Goal: Information Seeking & Learning: Learn about a topic

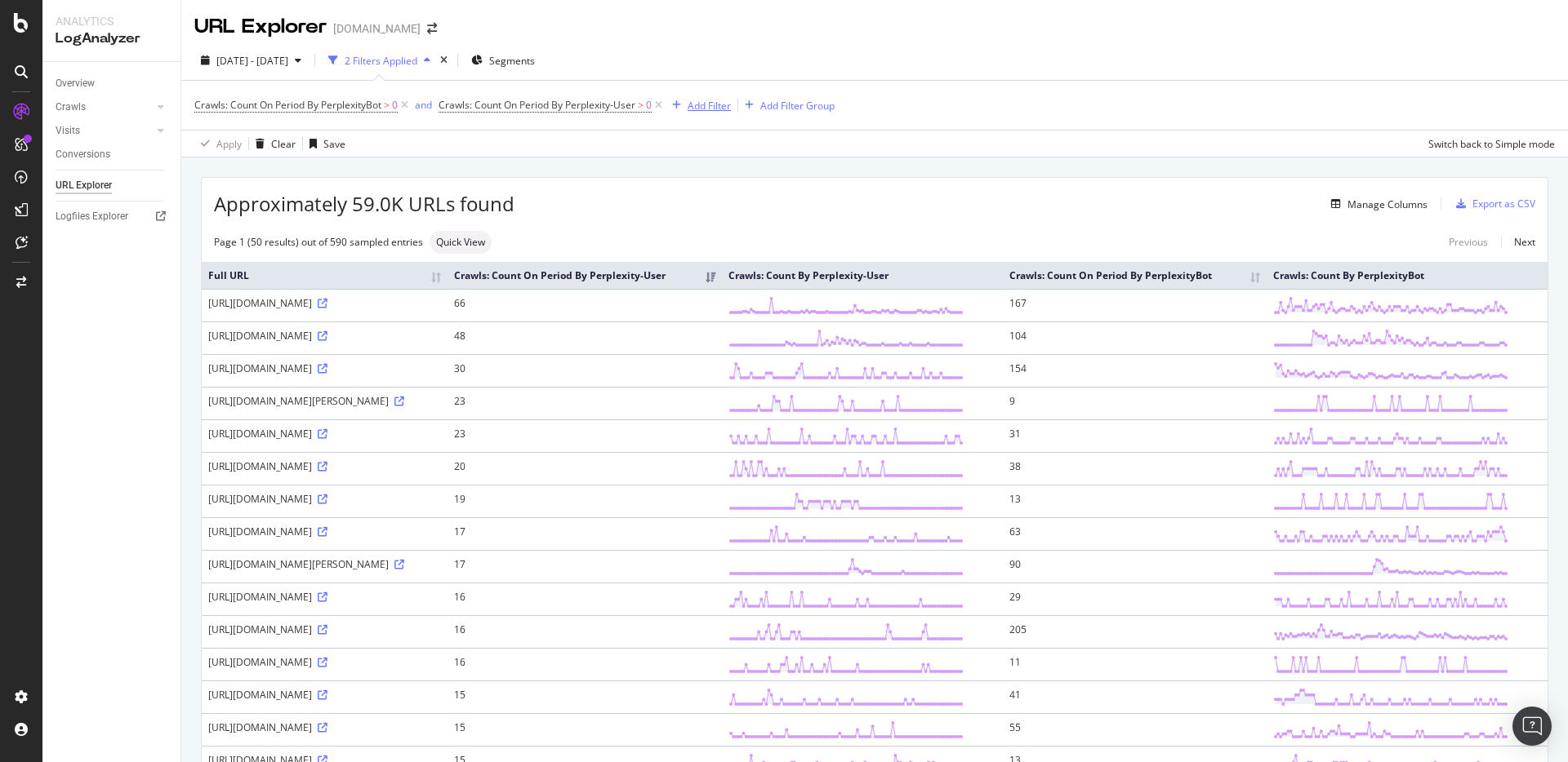
scroll to position [1062, 0]
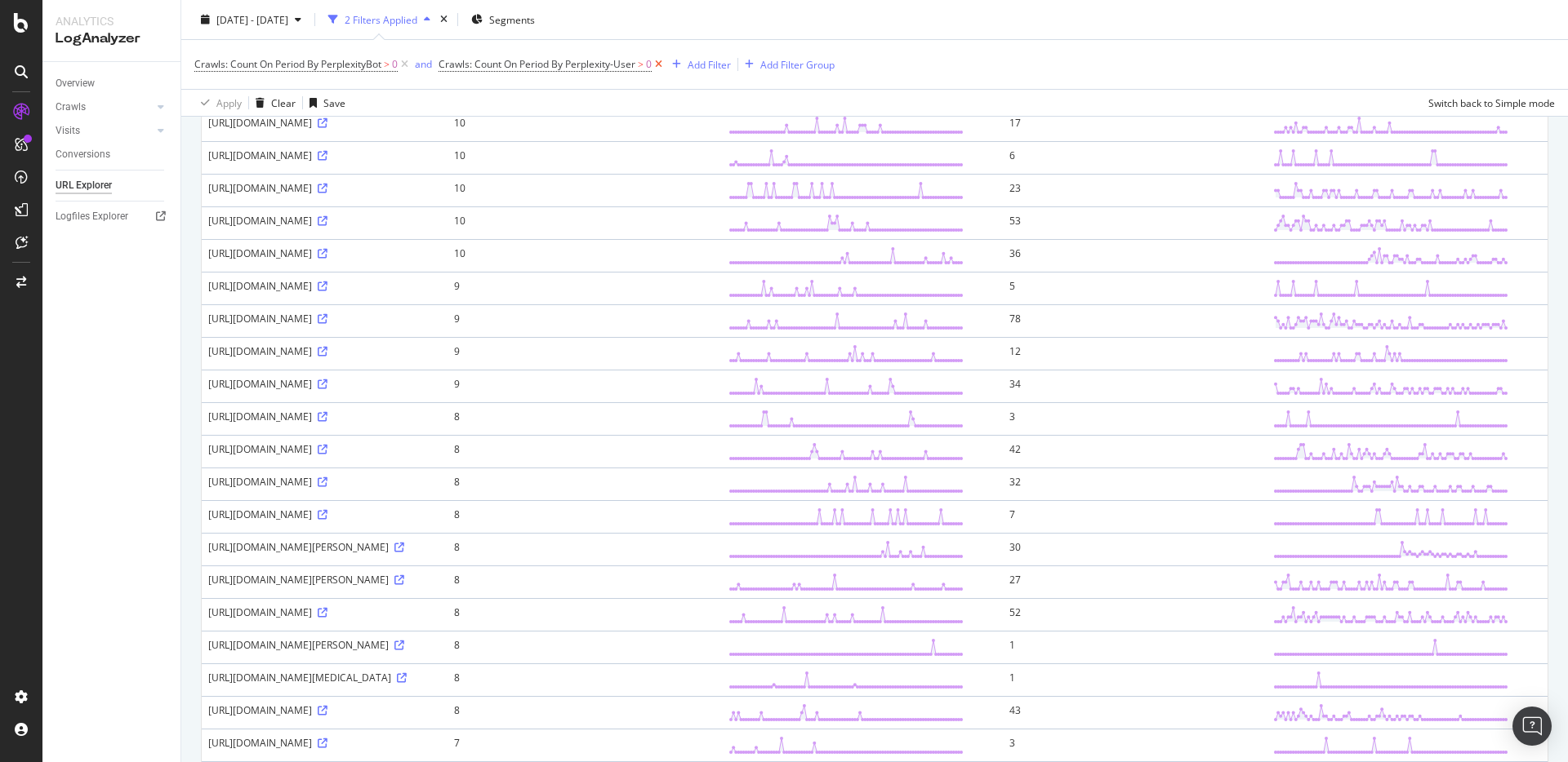
click at [662, 62] on icon at bounding box center [658, 64] width 14 height 16
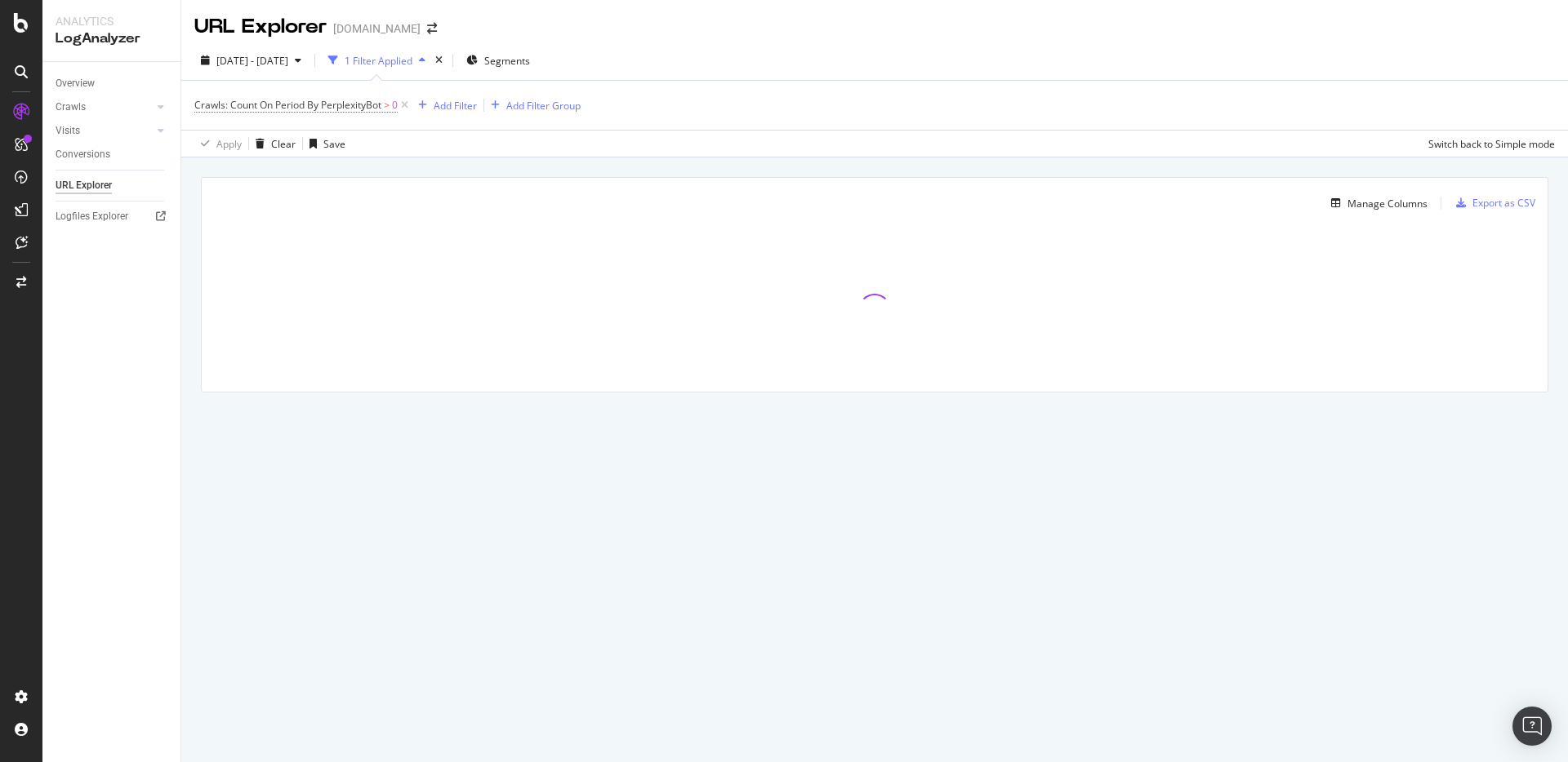
click at [389, 107] on span ">" at bounding box center [386, 105] width 6 height 14
click at [283, 146] on span "By PerplexityBot" at bounding box center [246, 144] width 74 height 14
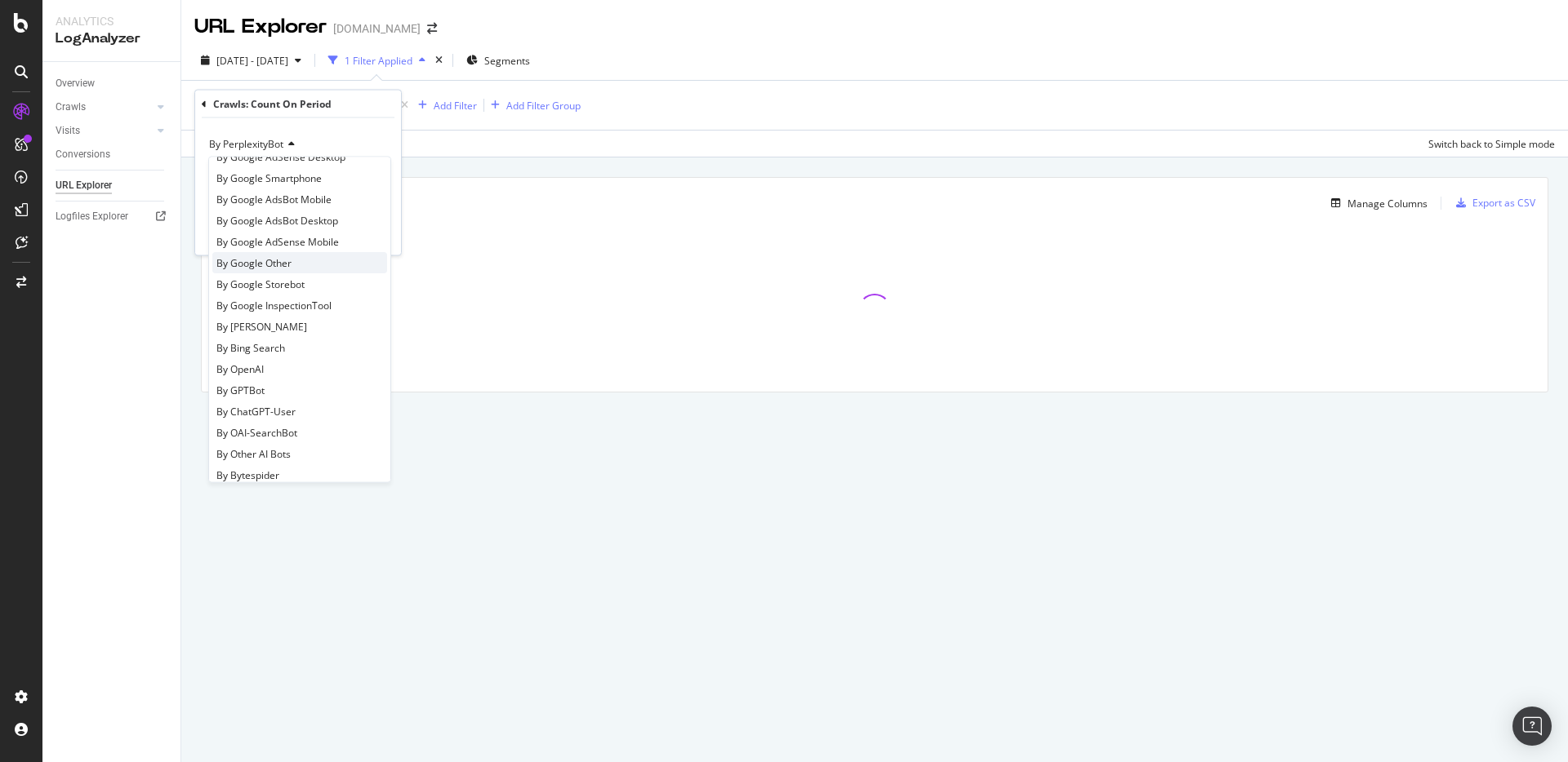
scroll to position [108, 0]
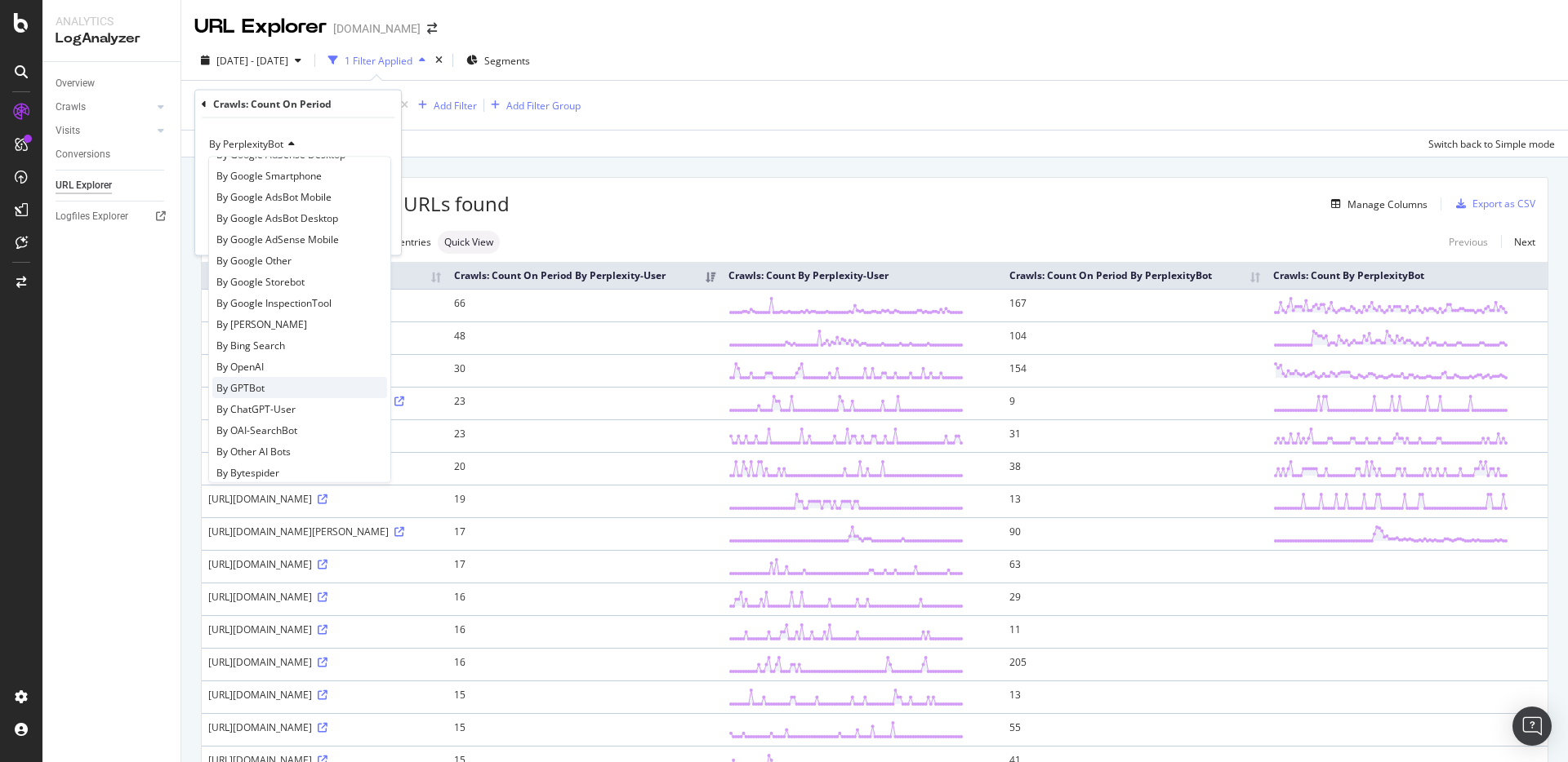
click at [275, 383] on div "By GPTBot" at bounding box center [299, 387] width 175 height 21
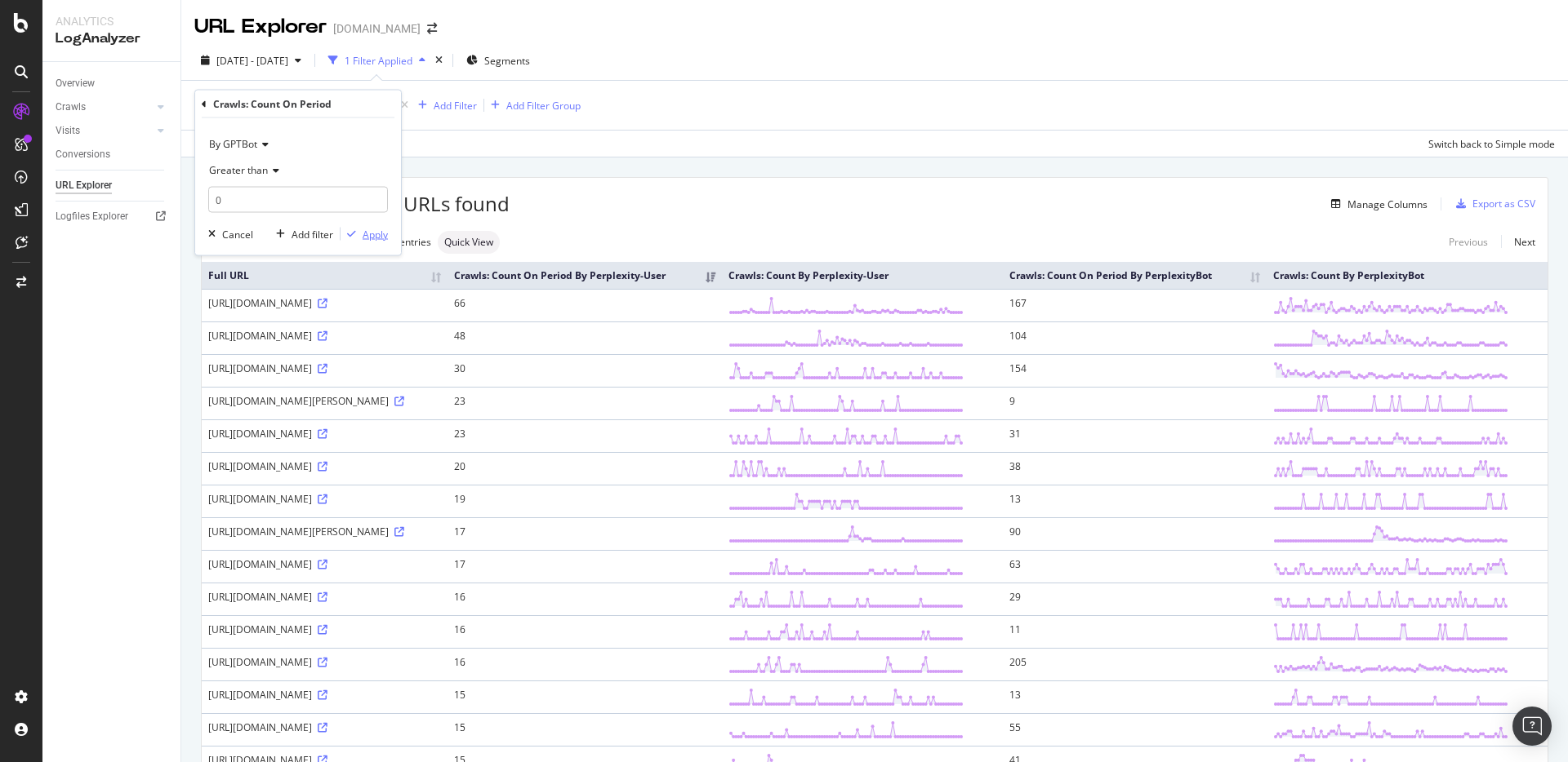
click at [373, 235] on div "Apply" at bounding box center [375, 234] width 26 height 14
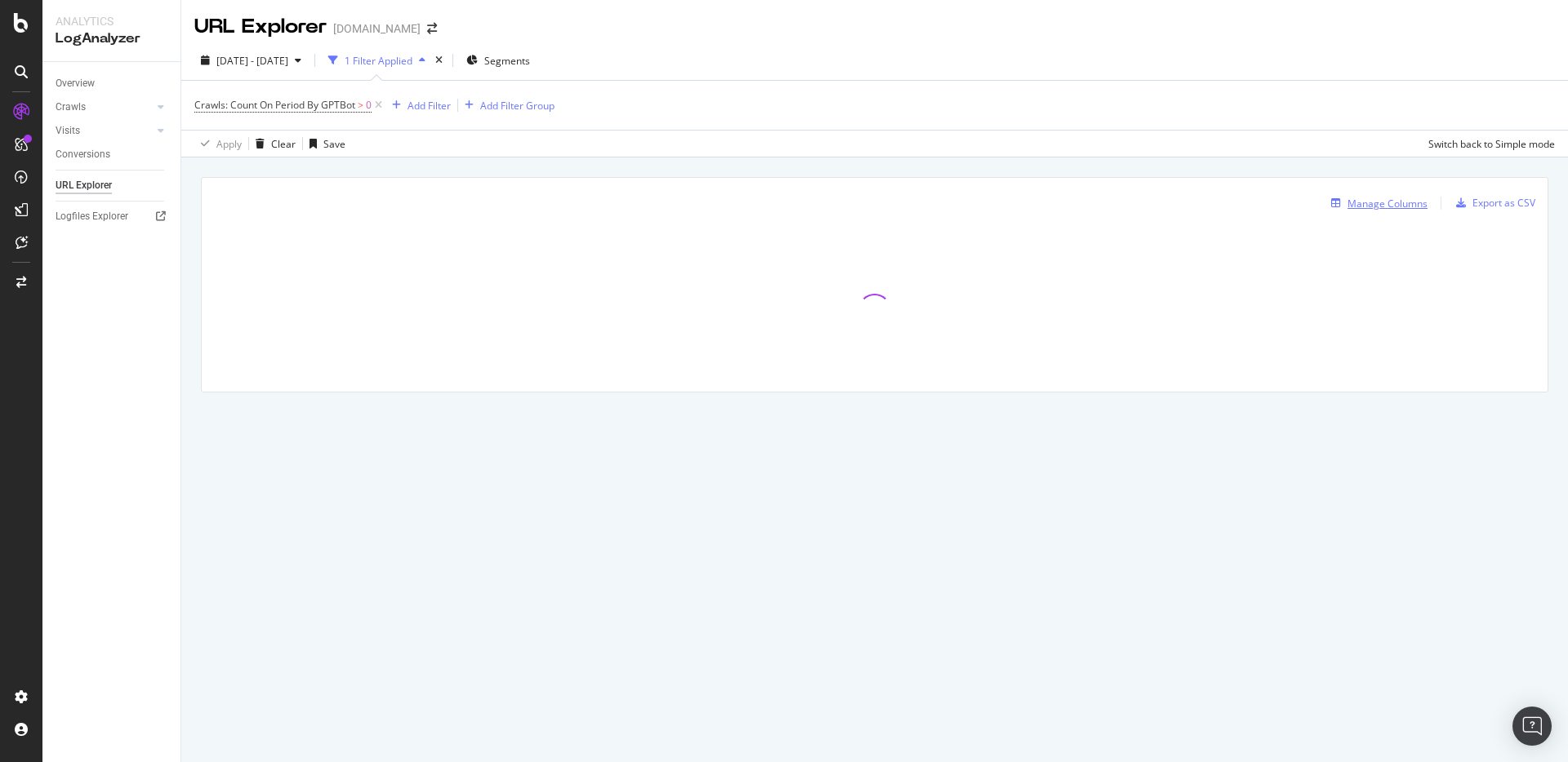
click at [1366, 213] on button "Manage Columns" at bounding box center [1375, 203] width 103 height 20
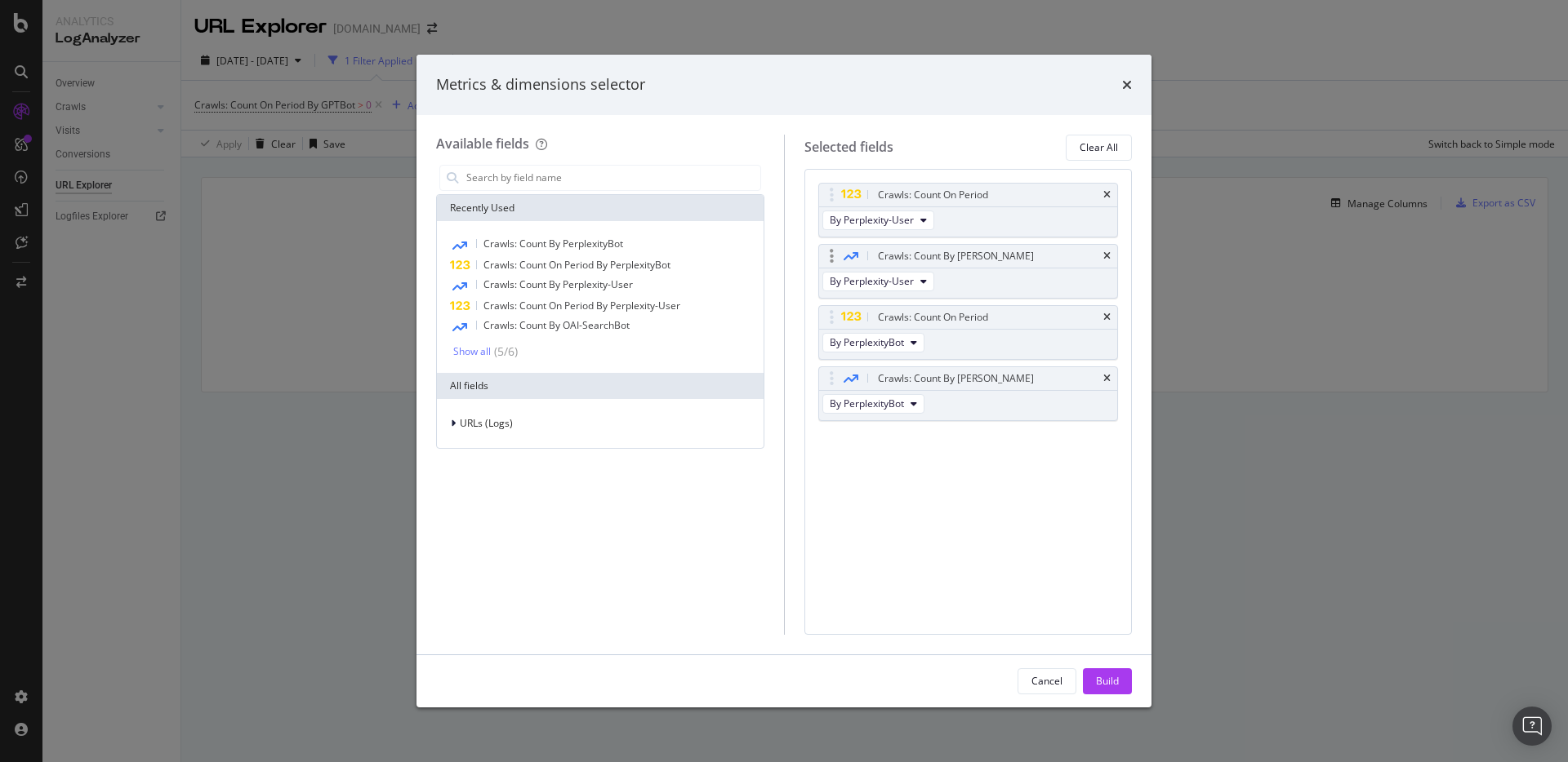
click at [1110, 257] on div "Crawls: Count By [PERSON_NAME]" at bounding box center [968, 256] width 298 height 23
click at [1106, 190] on icon "times" at bounding box center [1107, 194] width 8 height 9
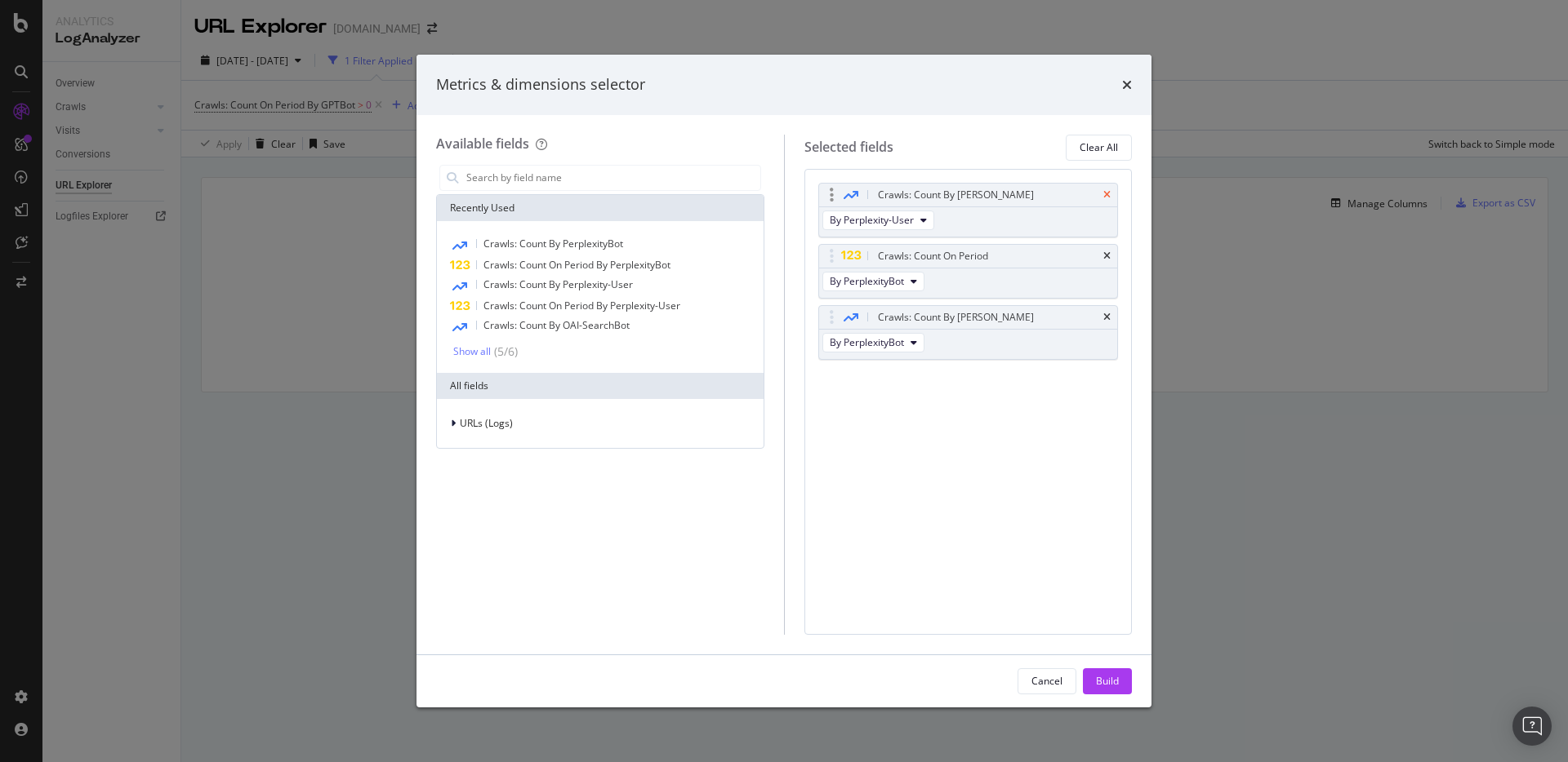
click at [1106, 192] on icon "times" at bounding box center [1107, 194] width 8 height 9
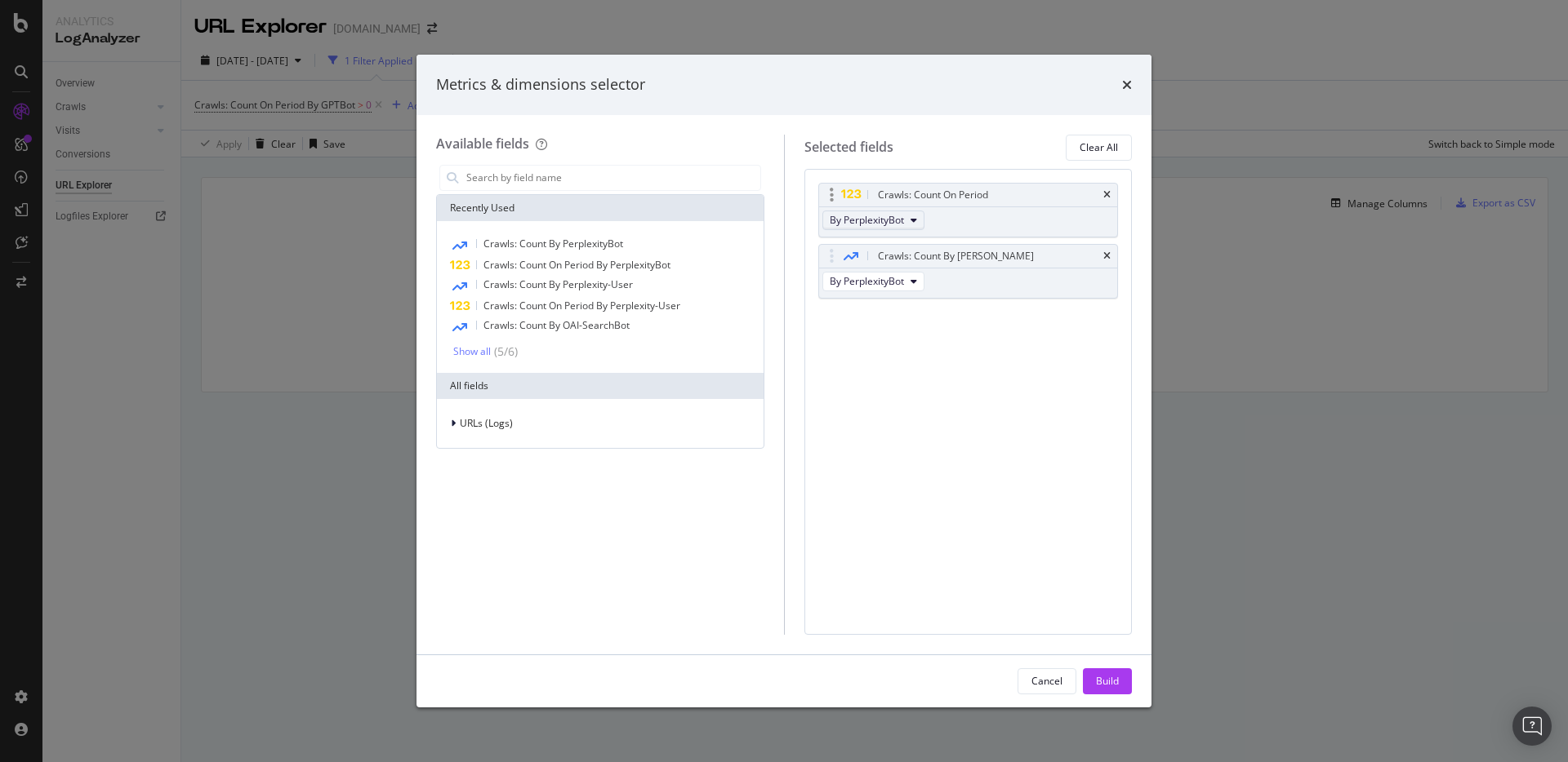
click at [913, 222] on icon "modal" at bounding box center [914, 220] width 7 height 9
click at [899, 286] on span "By GPTBot" at bounding box center [900, 290] width 129 height 14
click at [890, 280] on span "By PerplexityBot" at bounding box center [866, 281] width 74 height 14
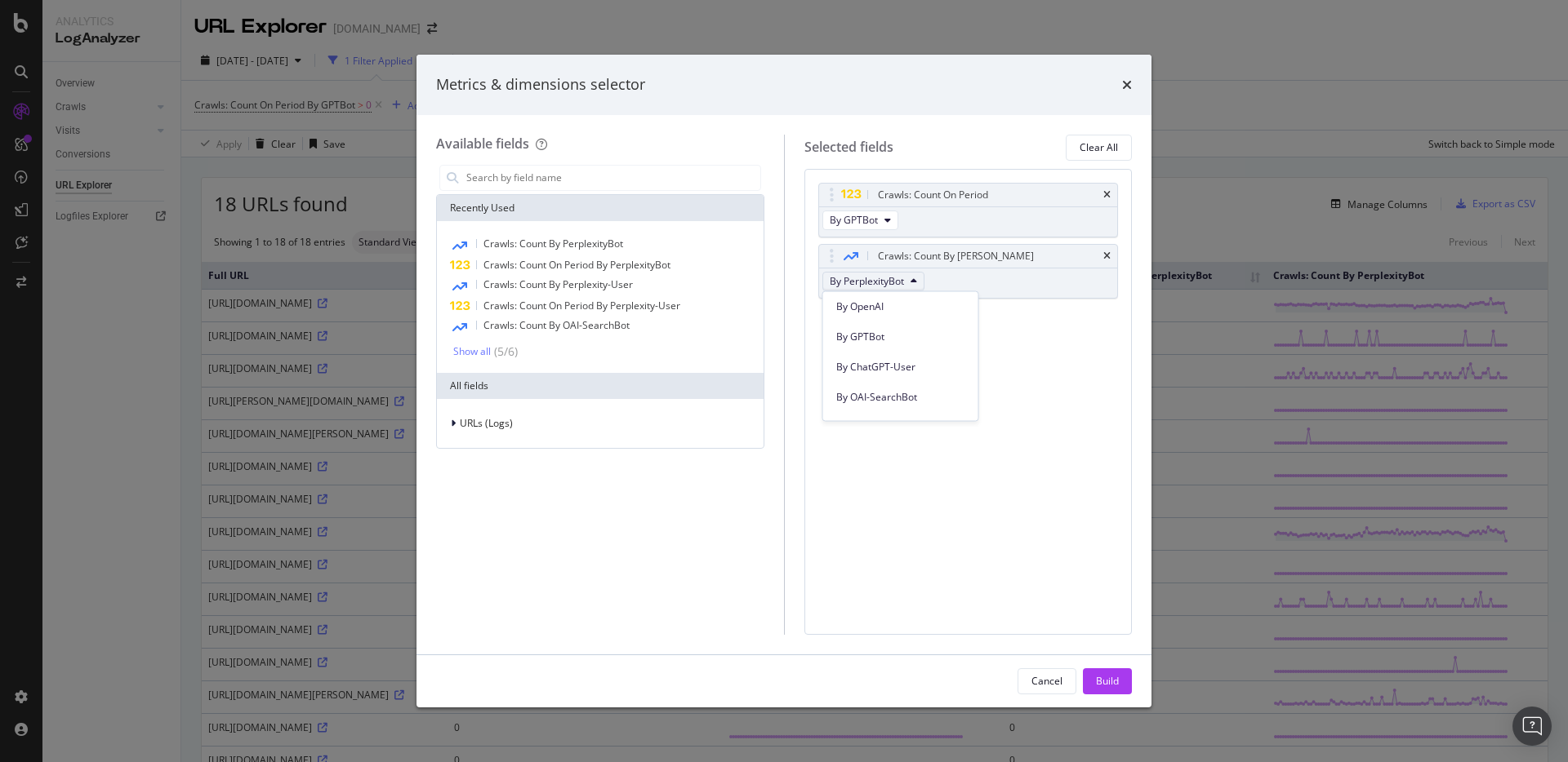
scroll to position [422, 0]
click at [887, 349] on div "By GPTBot" at bounding box center [900, 342] width 155 height 24
click at [1108, 683] on div "Build" at bounding box center [1107, 681] width 23 height 14
